Goal: Find contact information: Find contact information

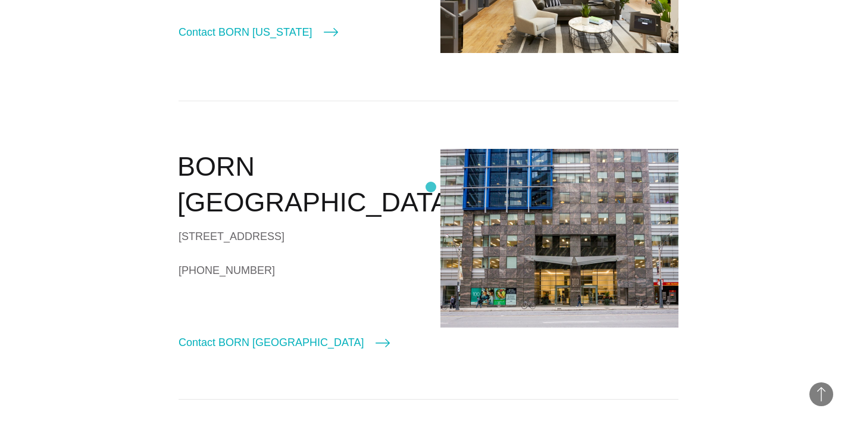
scroll to position [589, 0]
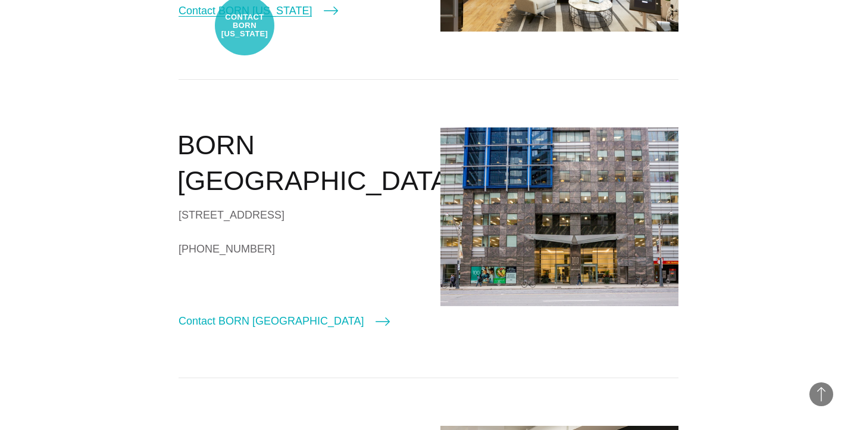
click at [245, 19] on link "Contact BORN [US_STATE]" at bounding box center [259, 10] width 160 height 17
select select "********"
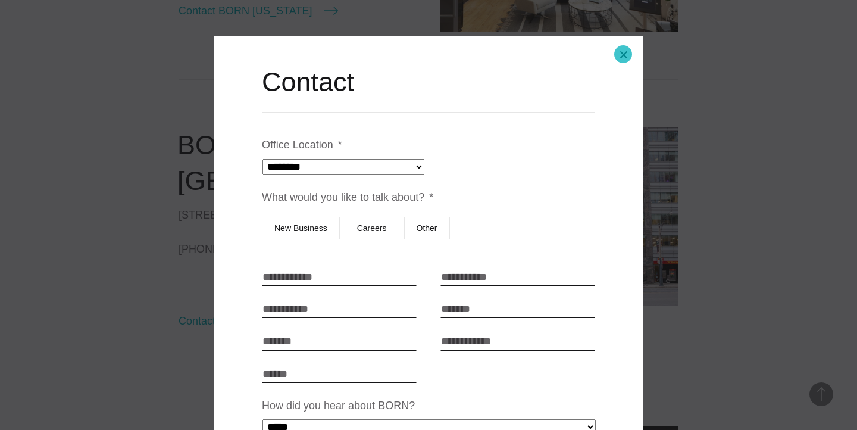
click at [623, 54] on button "Close modal" at bounding box center [624, 54] width 29 height 29
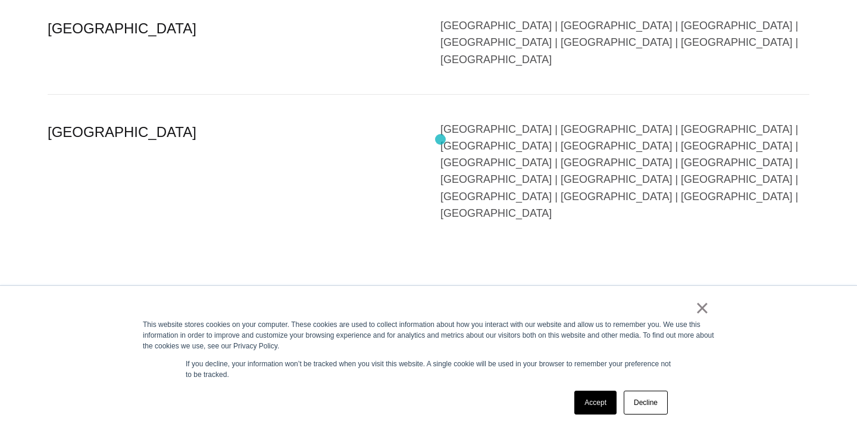
scroll to position [2692, 0]
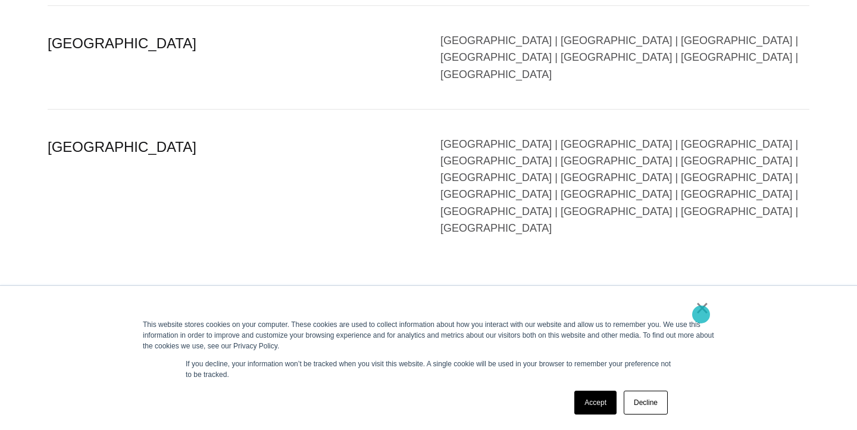
click at [701, 313] on link "×" at bounding box center [702, 307] width 14 height 11
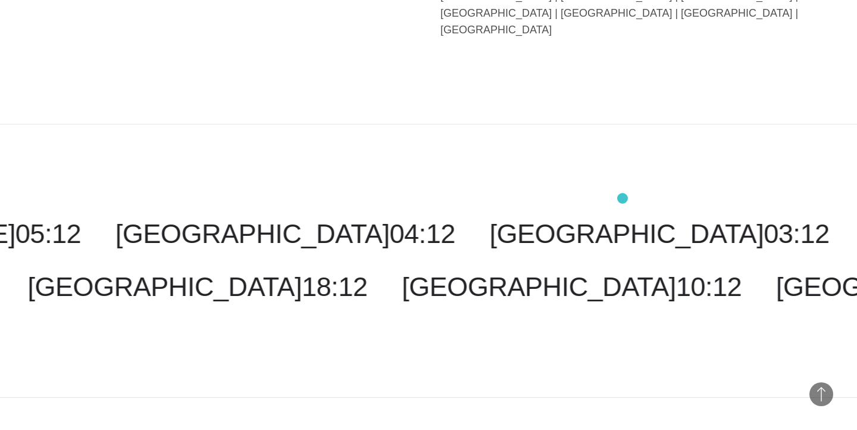
scroll to position [2997, 0]
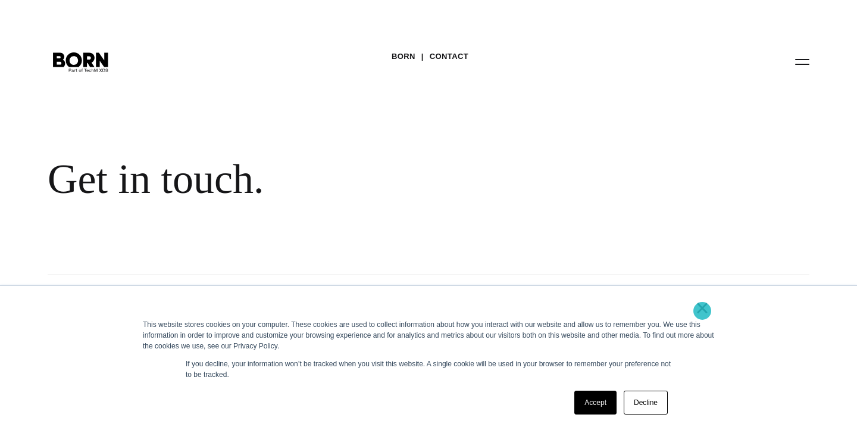
click at [703, 311] on link "×" at bounding box center [702, 307] width 14 height 11
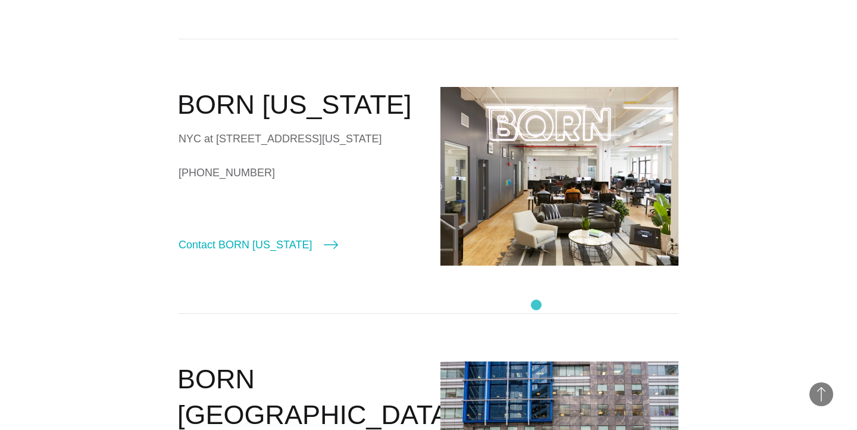
scroll to position [358, 0]
